Goal: Information Seeking & Learning: Learn about a topic

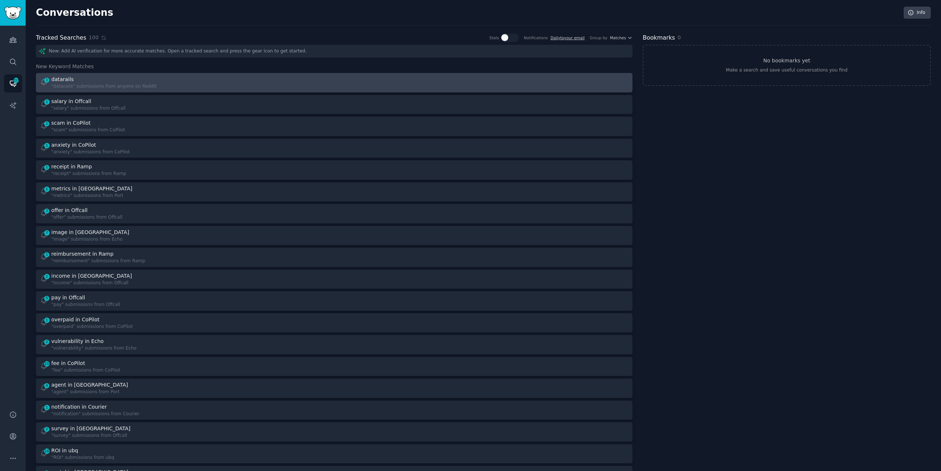
click at [103, 78] on div "datarails" at bounding box center [103, 79] width 105 height 8
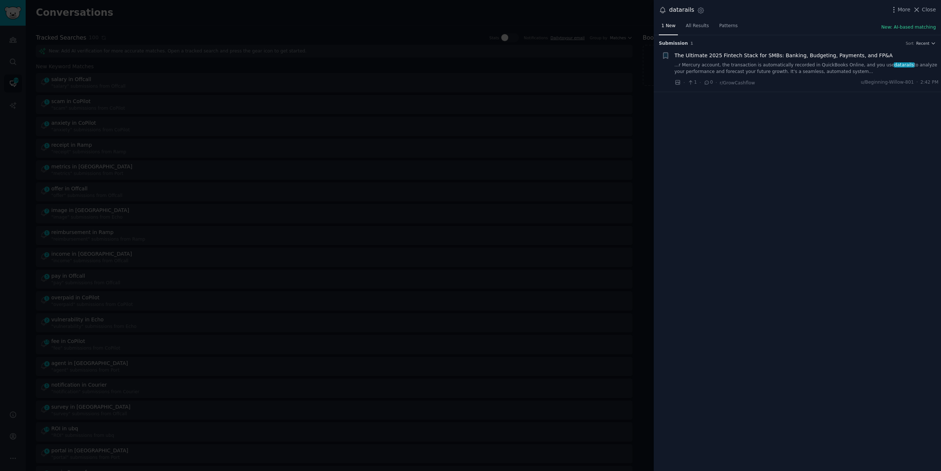
click at [792, 72] on link "...r Mercury account, the transaction is automatically recorded in QuickBooks O…" at bounding box center [807, 68] width 264 height 13
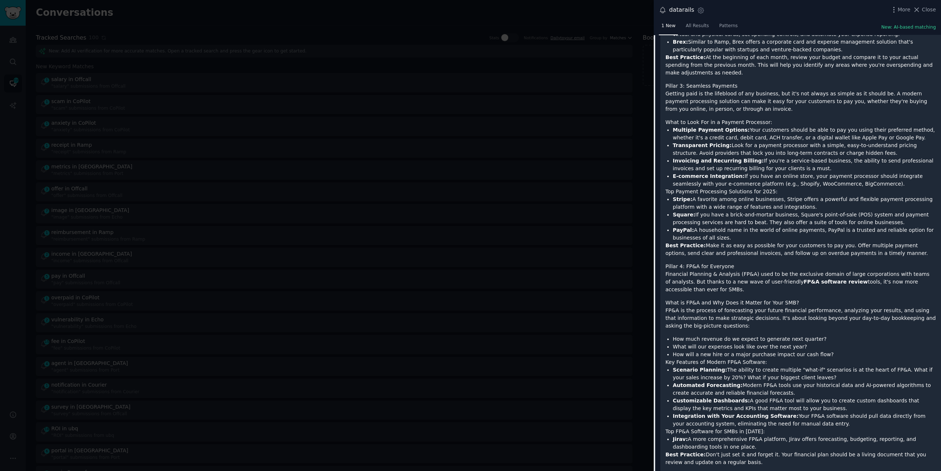
scroll to position [755, 0]
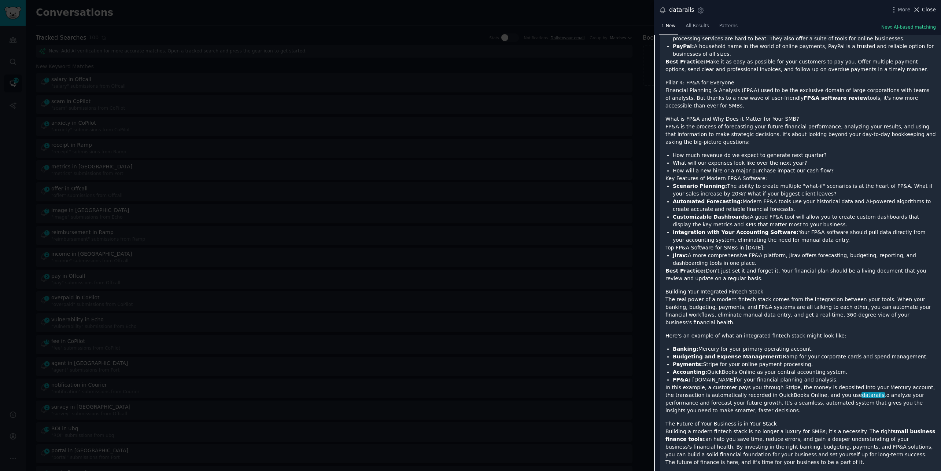
click at [933, 10] on span "Close" at bounding box center [929, 10] width 14 height 8
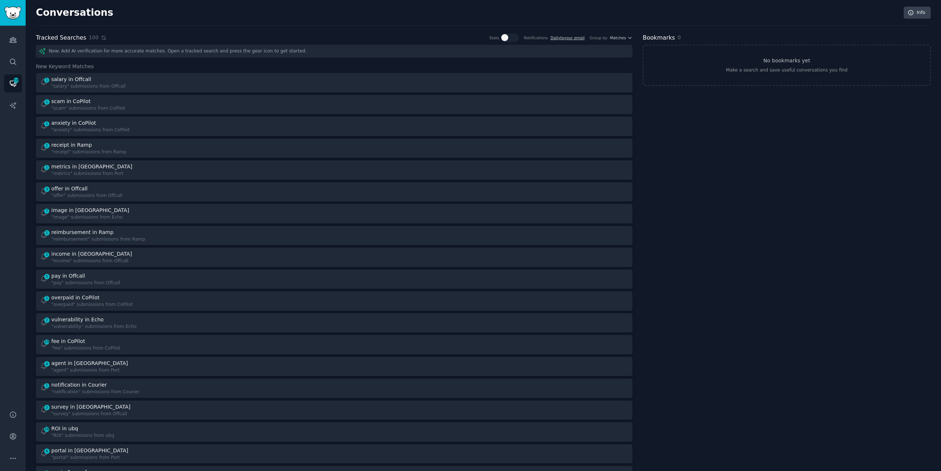
click at [101, 38] on icon at bounding box center [103, 37] width 5 height 5
